Goal: Information Seeking & Learning: Understand process/instructions

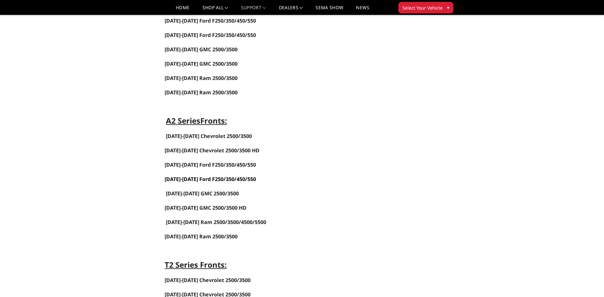
click at [193, 179] on link "[DATE]-[DATE] Ford F250/350/450/550" at bounding box center [210, 179] width 91 height 7
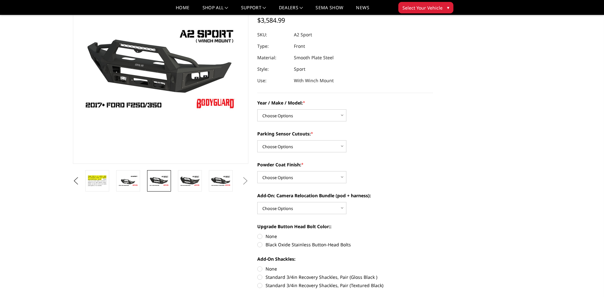
scroll to position [64, 0]
